Goal: Task Accomplishment & Management: Use online tool/utility

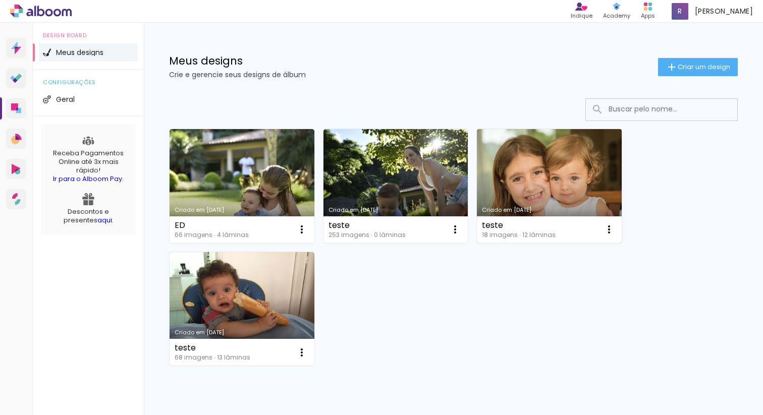
click at [560, 178] on link "Criado em [DATE]" at bounding box center [549, 186] width 145 height 114
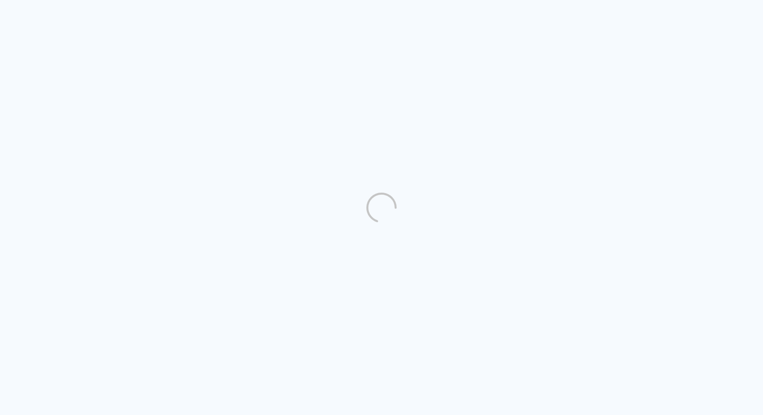
click at [398, 190] on quentale-directory at bounding box center [381, 207] width 763 height 415
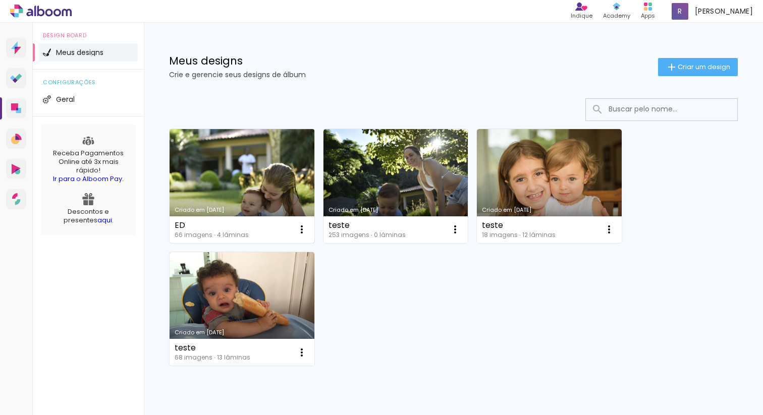
click at [230, 189] on link "Criado em [DATE]" at bounding box center [242, 186] width 145 height 114
